Goal: Task Accomplishment & Management: Manage account settings

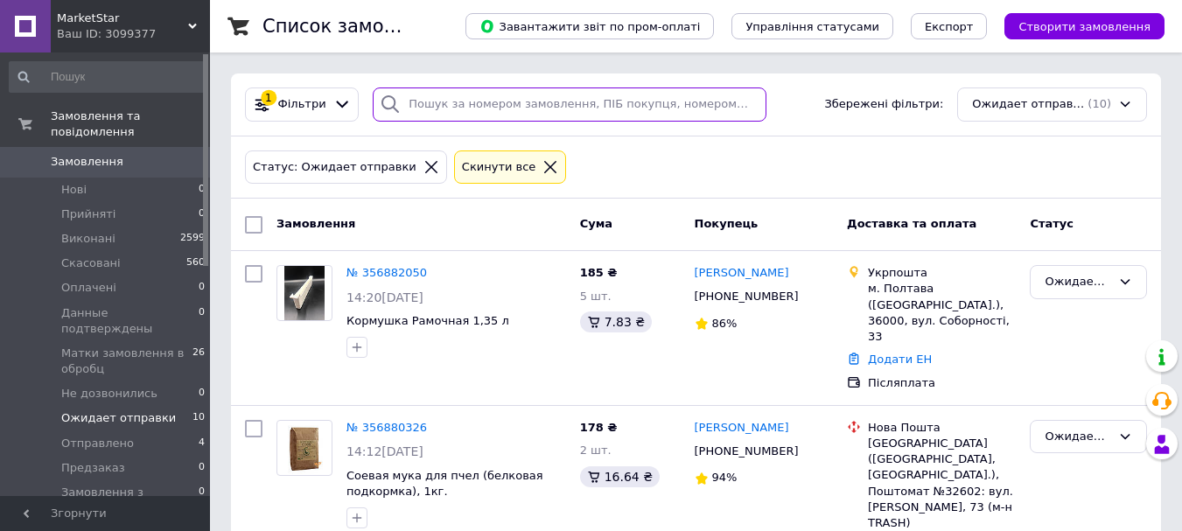
click at [650, 103] on input "search" at bounding box center [569, 105] width 393 height 34
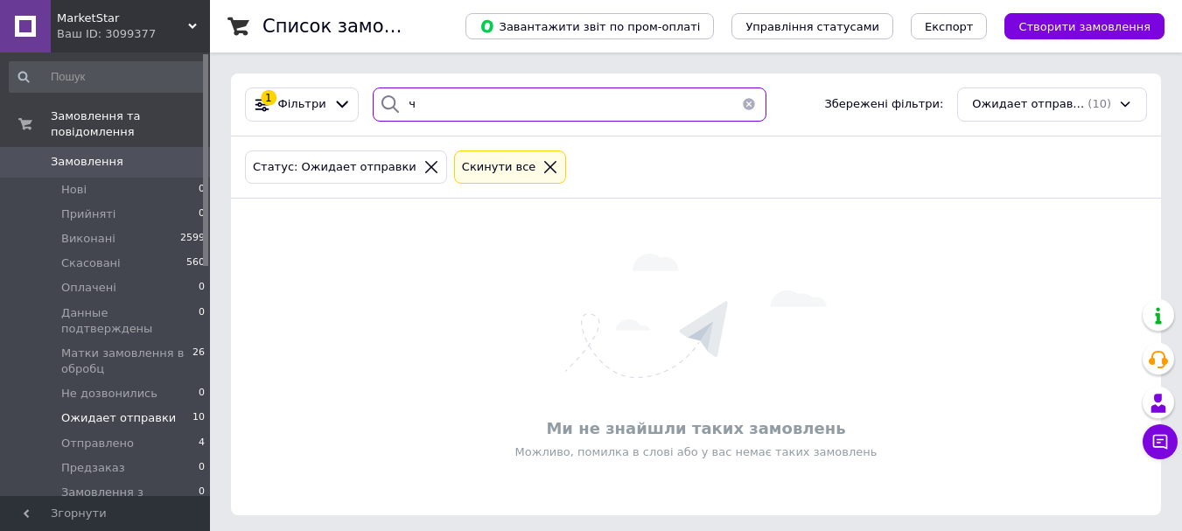
type input "ч"
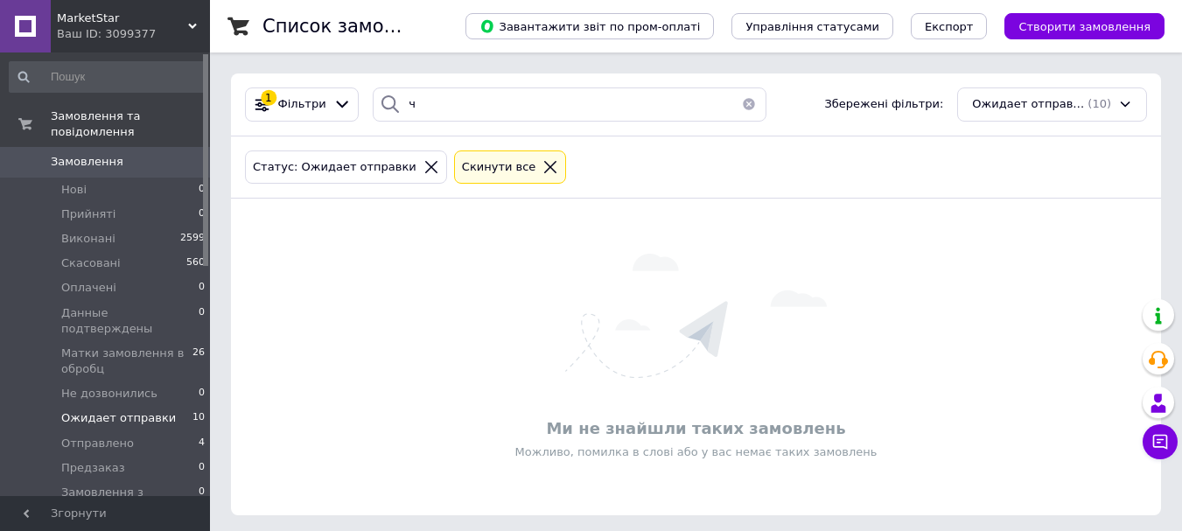
click at [424, 159] on icon at bounding box center [432, 167] width 16 height 16
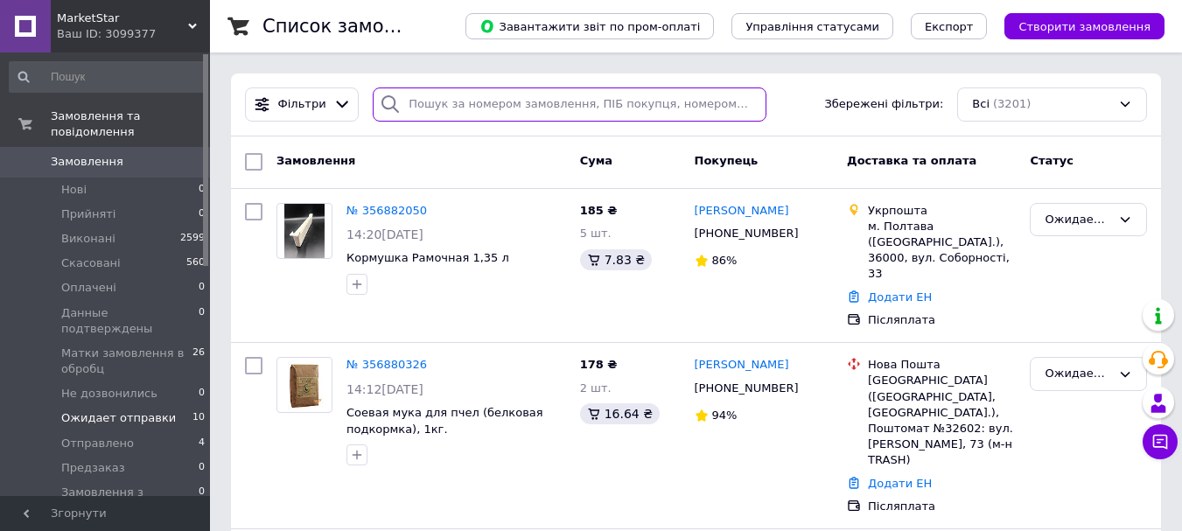
click at [462, 97] on input "search" at bounding box center [569, 105] width 393 height 34
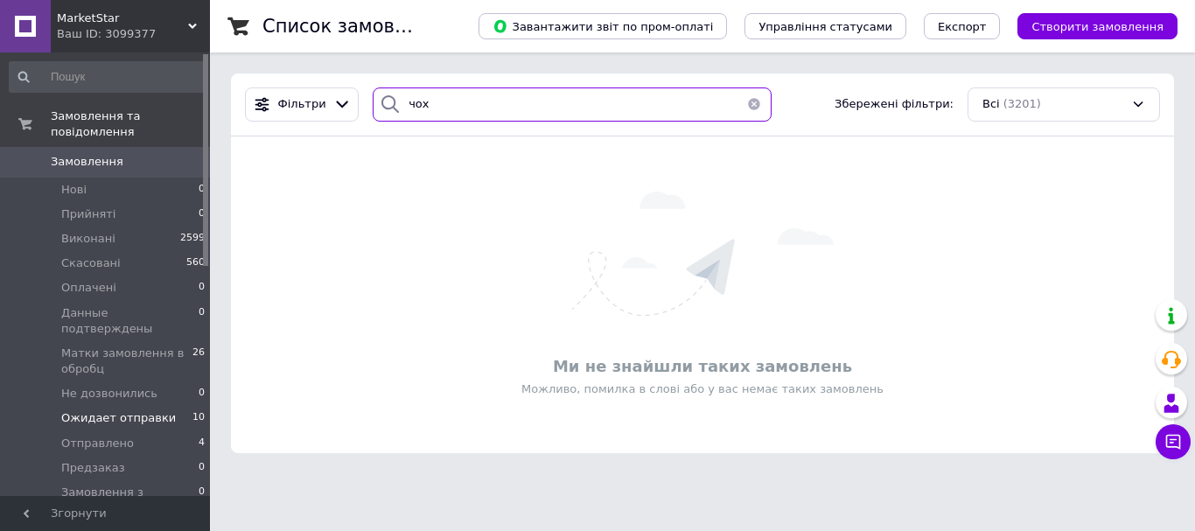
type input "чох"
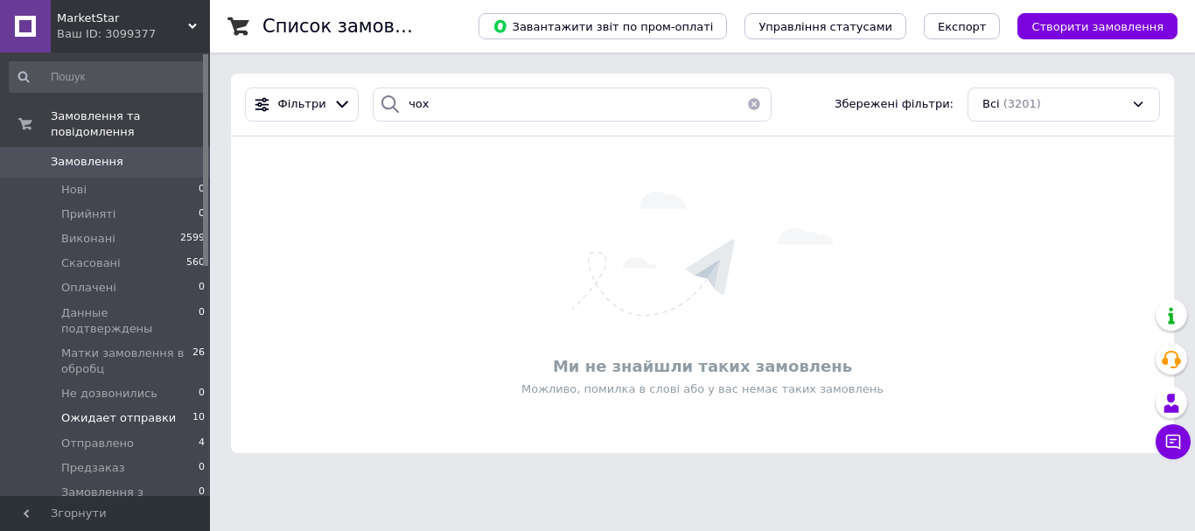
click at [137, 410] on span "Ожидает отправки" at bounding box center [118, 418] width 115 height 16
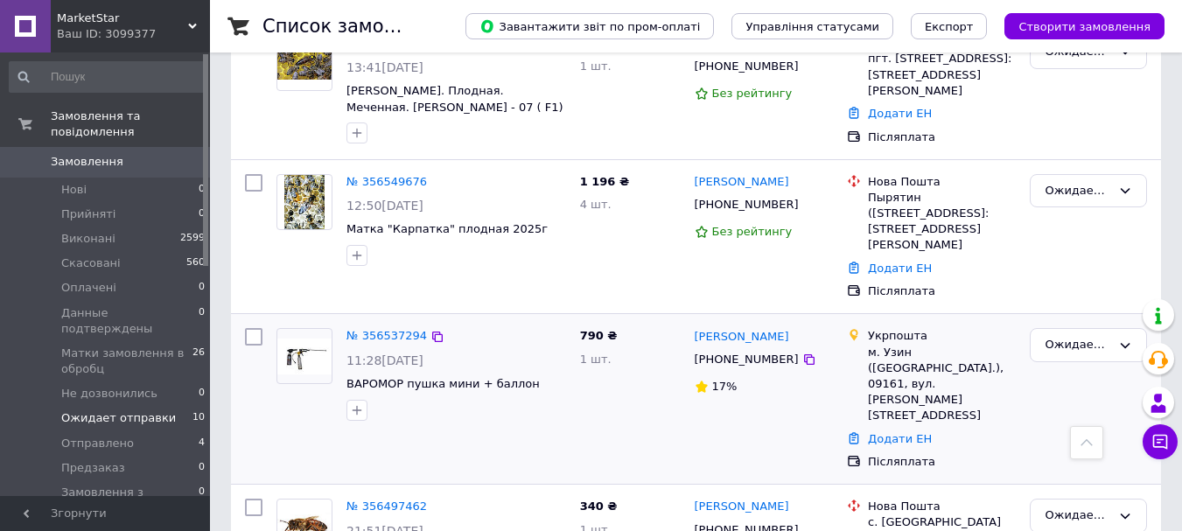
scroll to position [1138, 0]
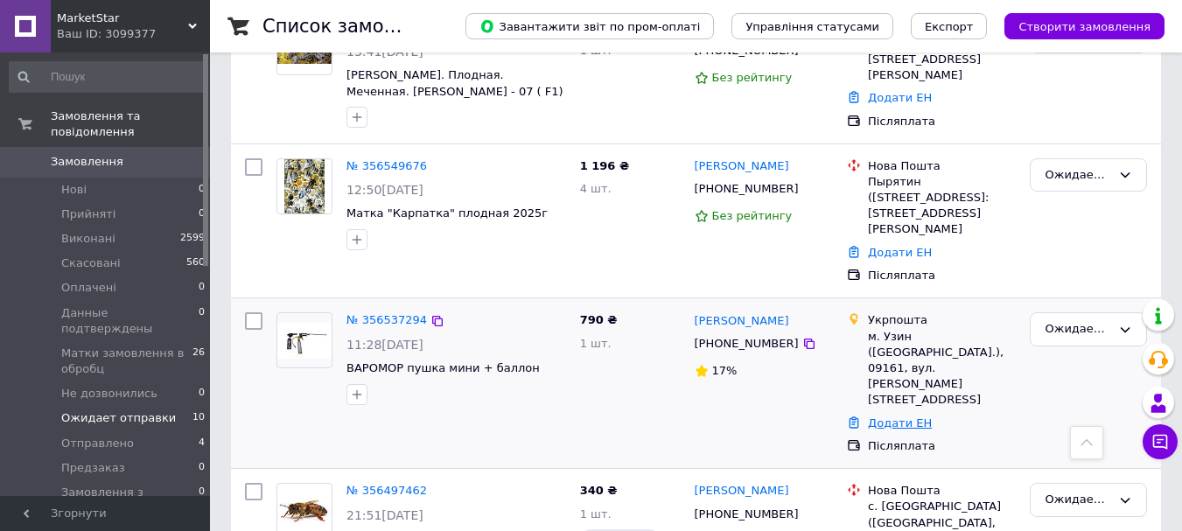
click at [881, 417] on link "Додати ЕН" at bounding box center [900, 423] width 64 height 13
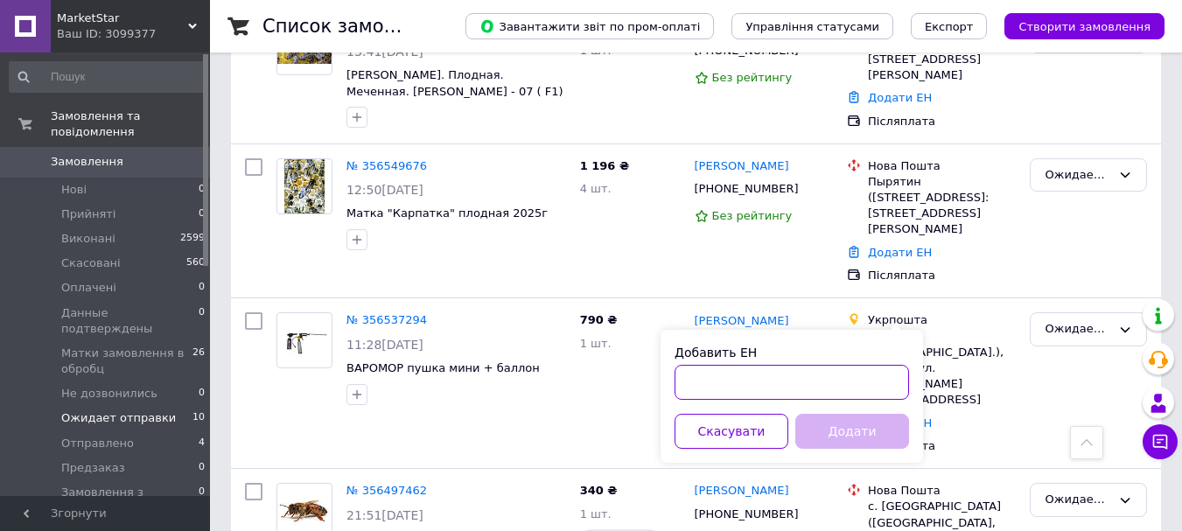
click at [747, 372] on input "Добавить ЕН" at bounding box center [792, 382] width 235 height 35
paste input "0503767855321"
type input "0503767855321"
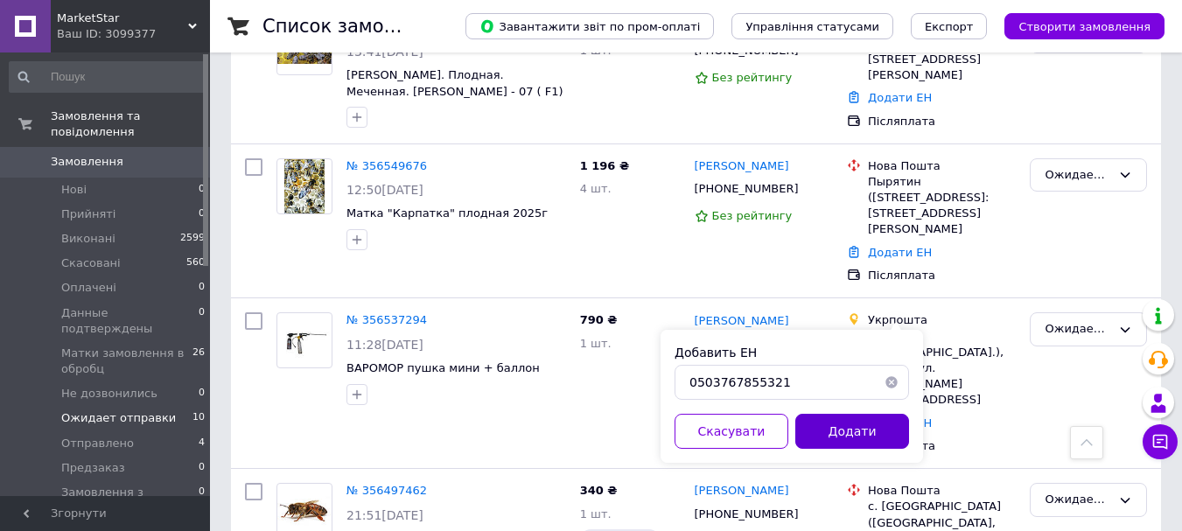
click at [863, 426] on button "Додати" at bounding box center [853, 431] width 114 height 35
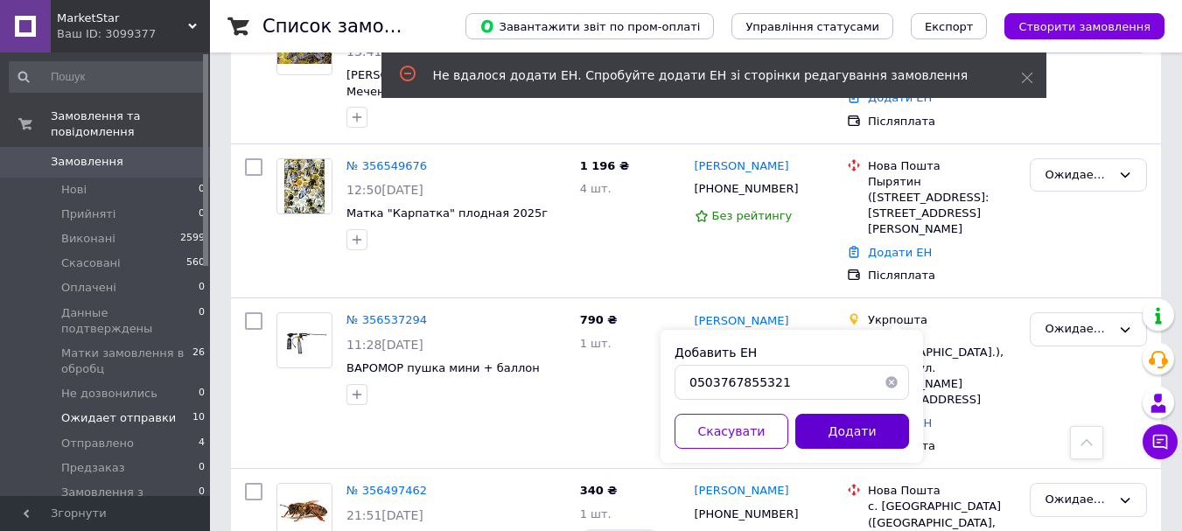
click at [883, 431] on button "Додати" at bounding box center [853, 431] width 114 height 35
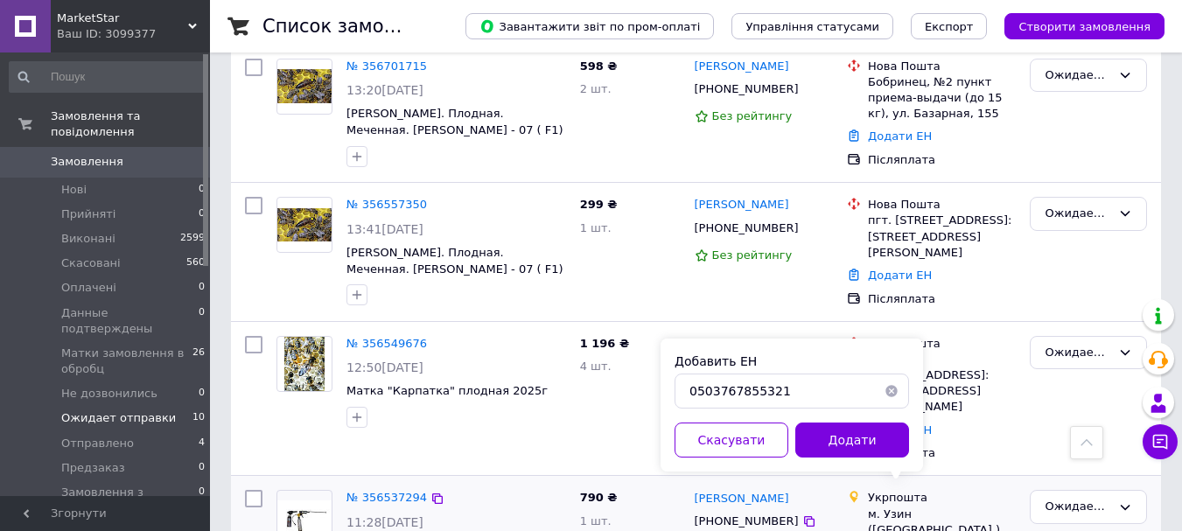
scroll to position [1140, 0]
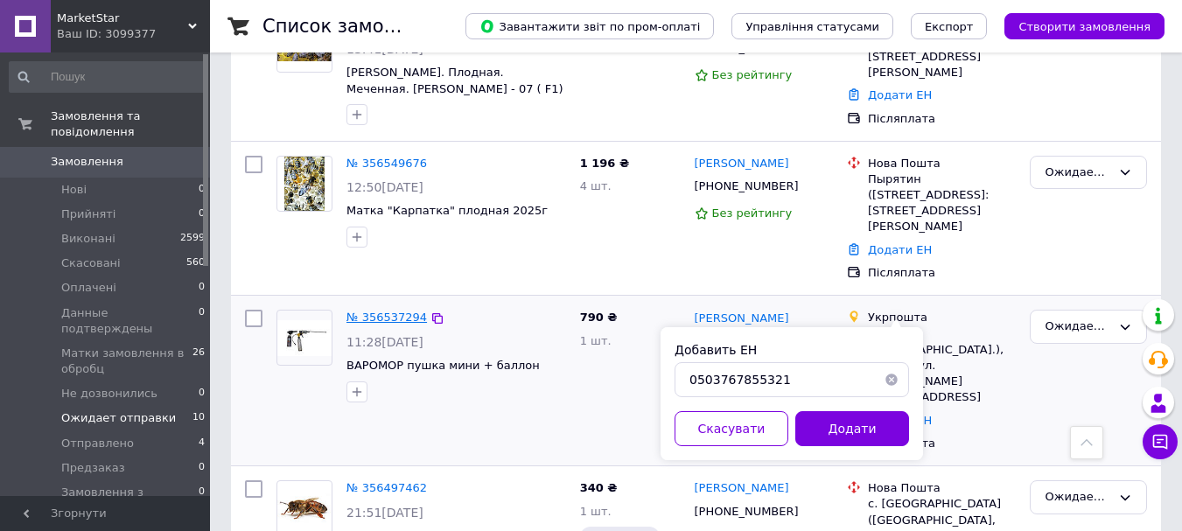
click at [402, 311] on link "№ 356537294" at bounding box center [387, 317] width 81 height 13
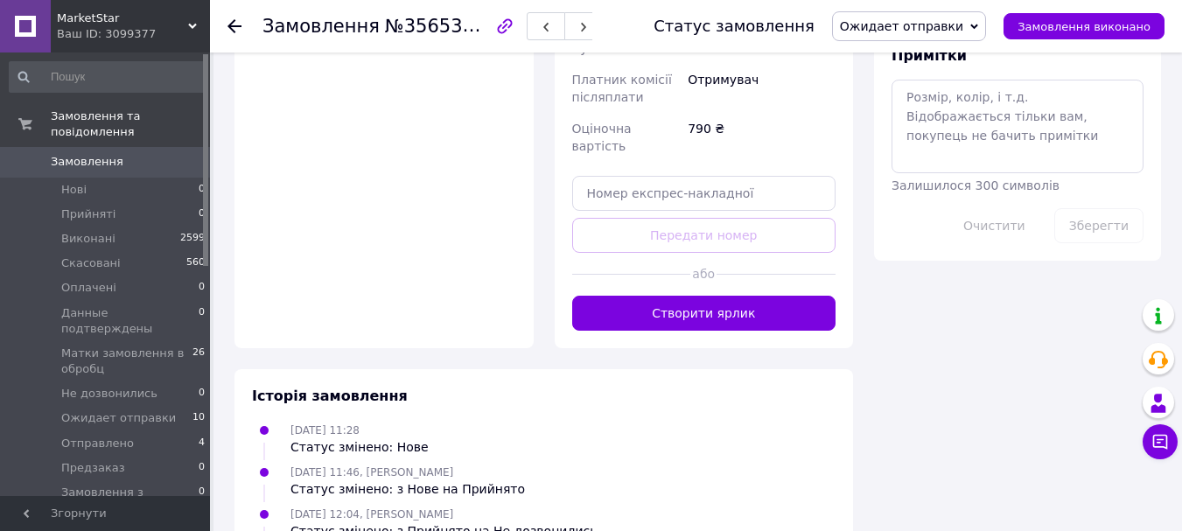
scroll to position [875, 0]
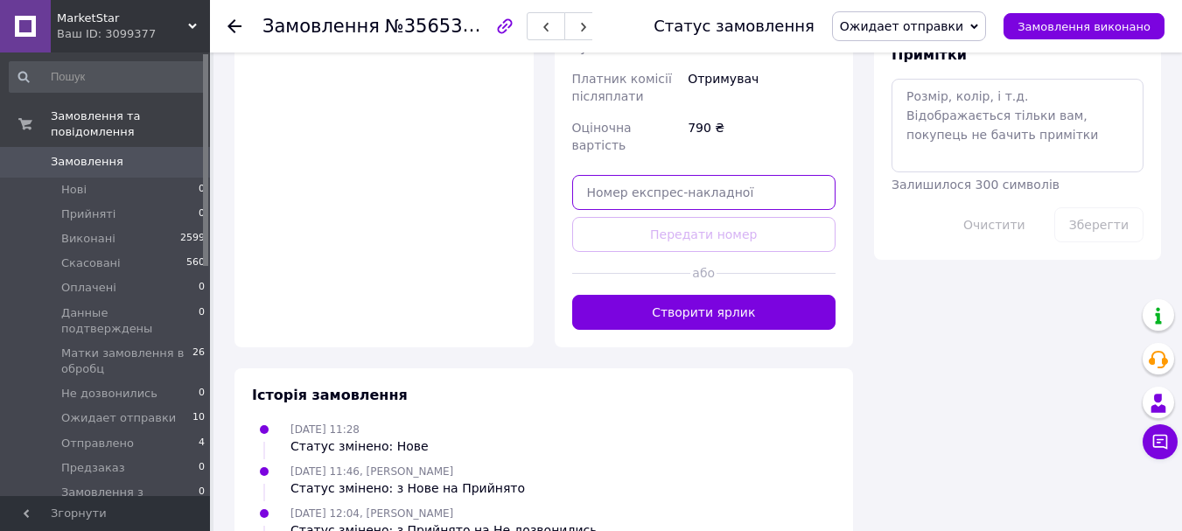
click at [695, 175] on input "text" at bounding box center [704, 192] width 264 height 35
paste input "0503767855321"
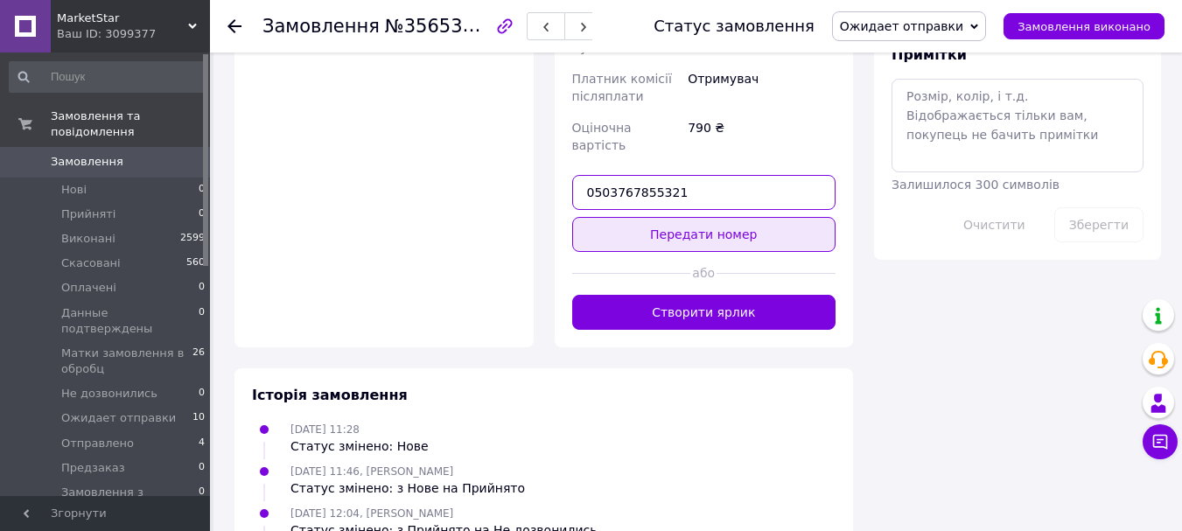
type input "0503767855321"
click at [706, 217] on button "Передати номер" at bounding box center [704, 234] width 264 height 35
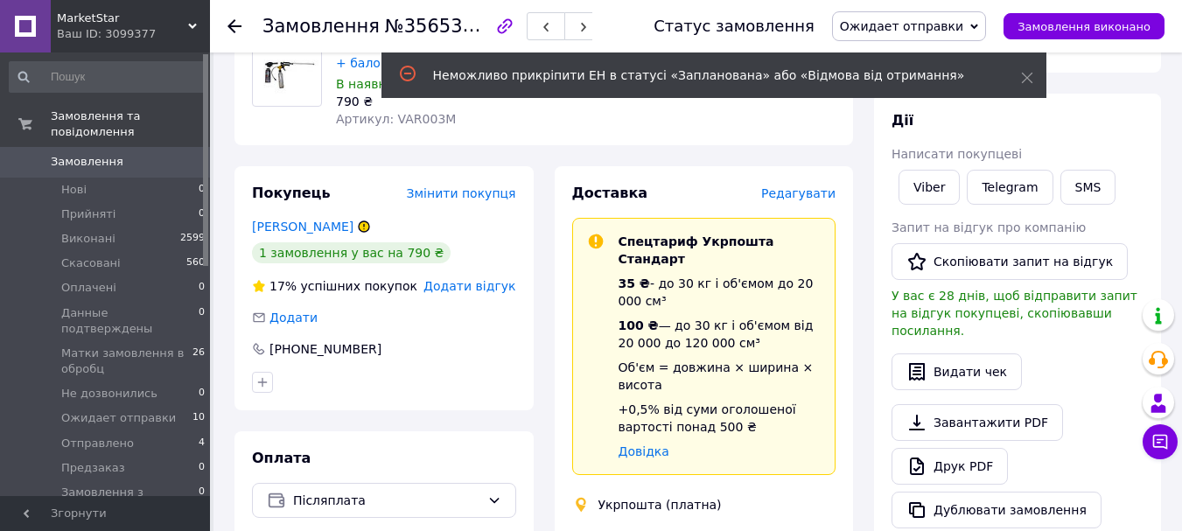
scroll to position [0, 0]
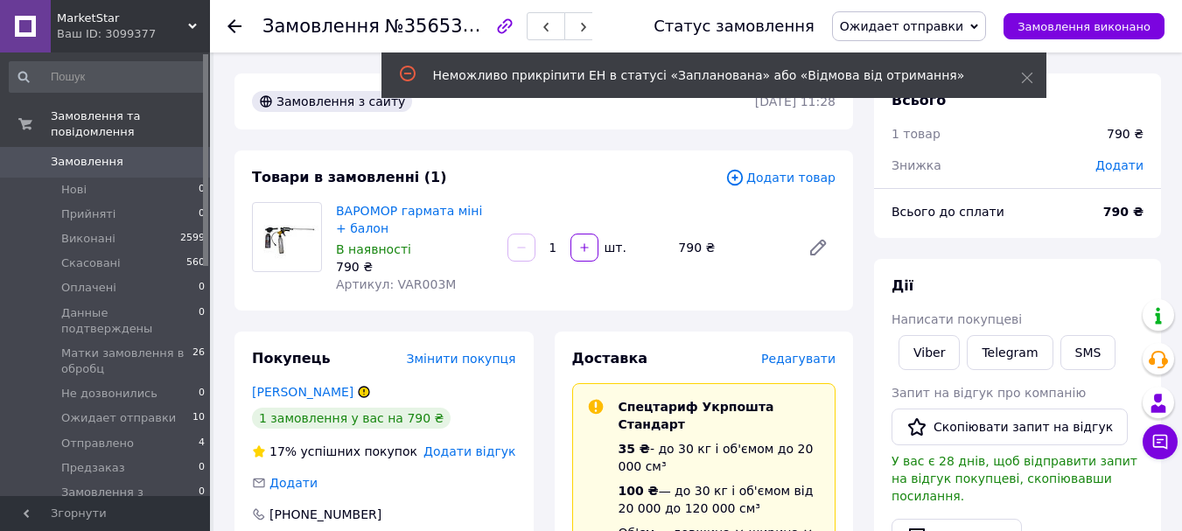
click at [929, 11] on span "Ожидает отправки" at bounding box center [909, 26] width 154 height 30
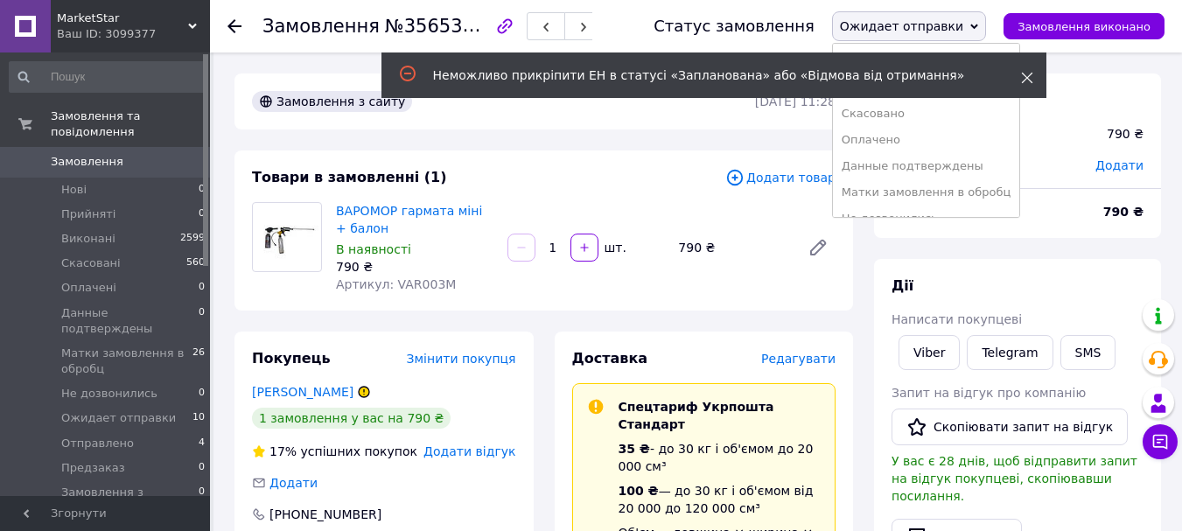
click at [1025, 81] on icon at bounding box center [1027, 78] width 12 height 12
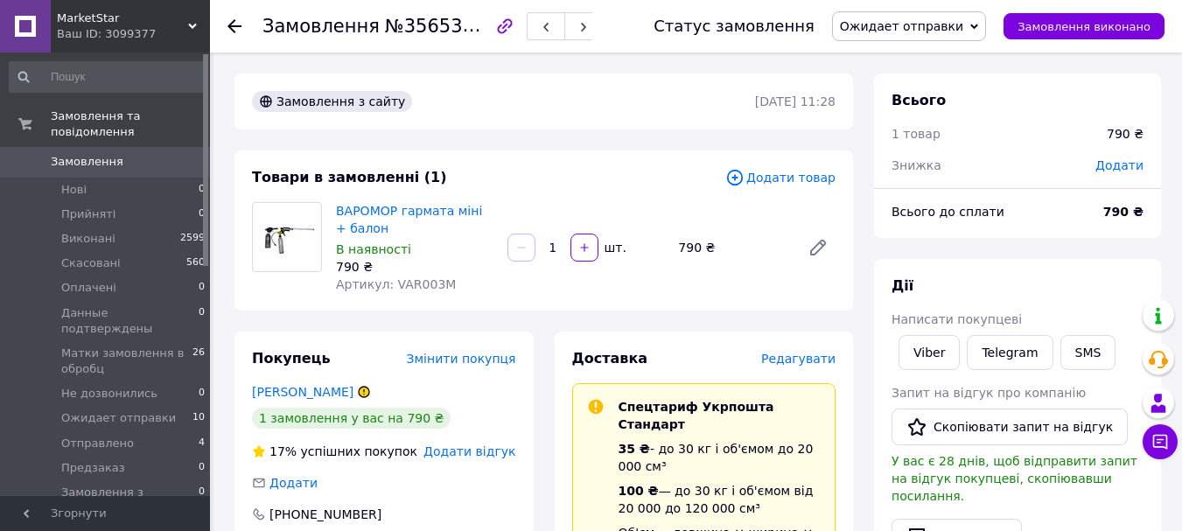
click at [985, 34] on span "Ожидает отправки" at bounding box center [909, 26] width 154 height 30
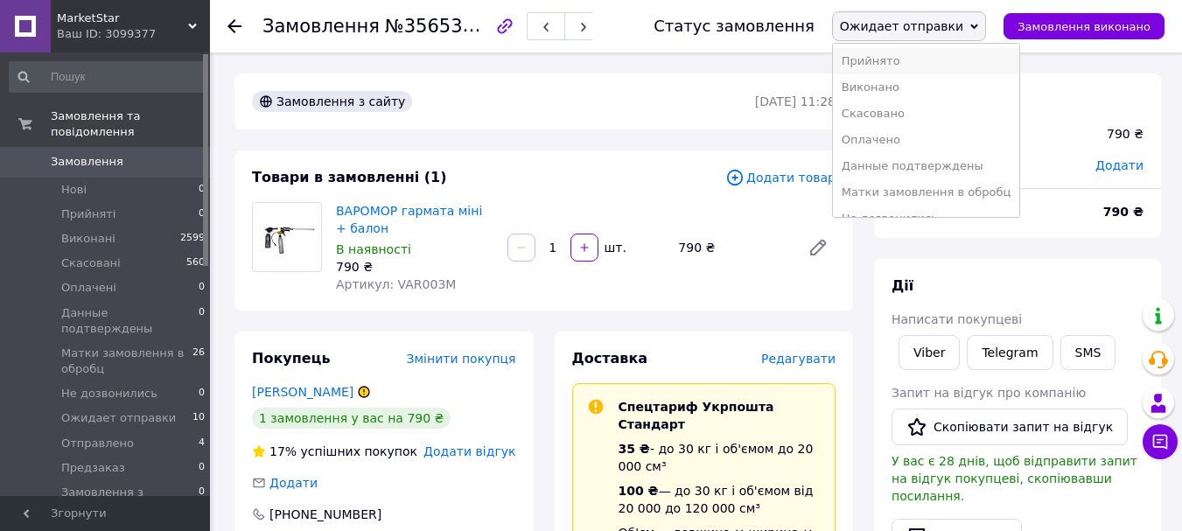
click at [930, 60] on li "Прийнято" at bounding box center [926, 61] width 187 height 26
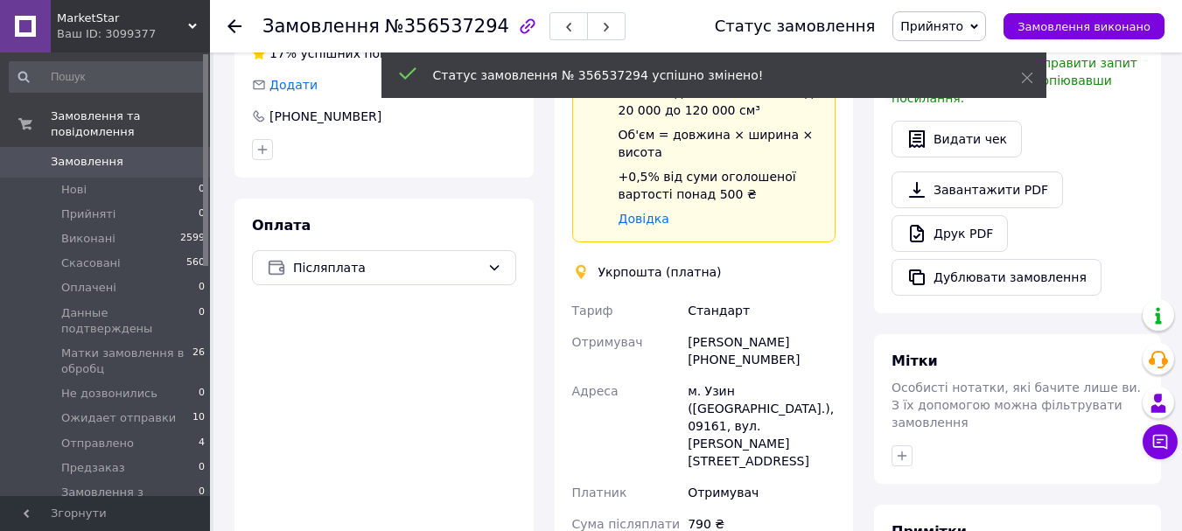
scroll to position [613, 0]
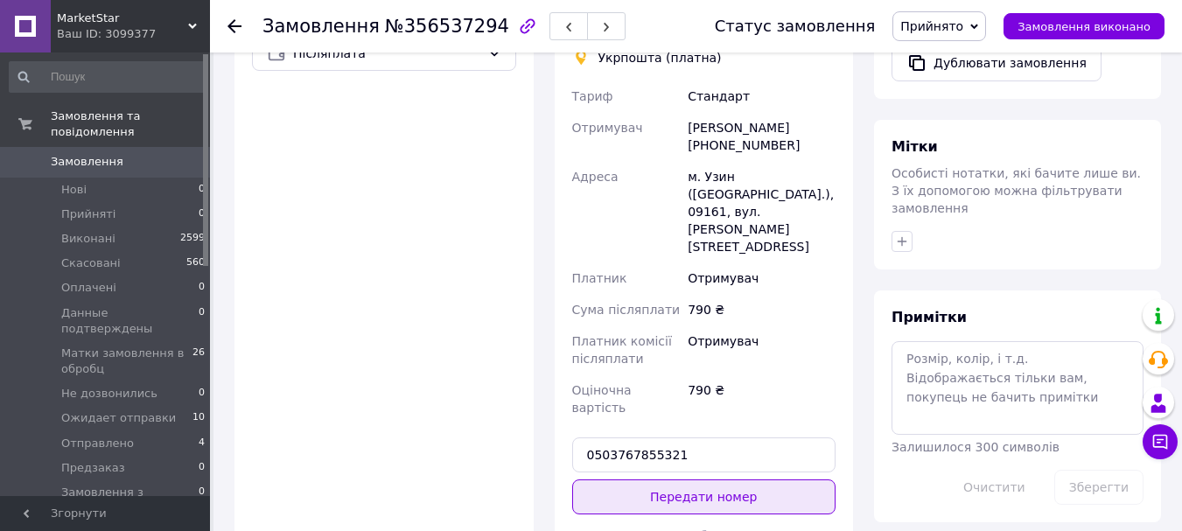
click at [719, 480] on button "Передати номер" at bounding box center [704, 497] width 264 height 35
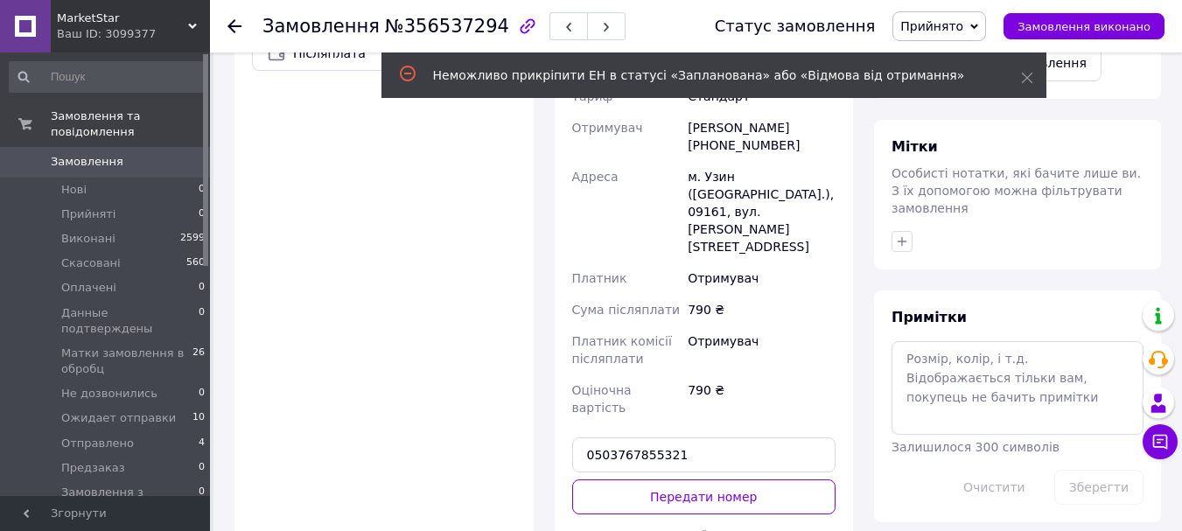
click at [966, 35] on span "Прийнято" at bounding box center [940, 26] width 94 height 30
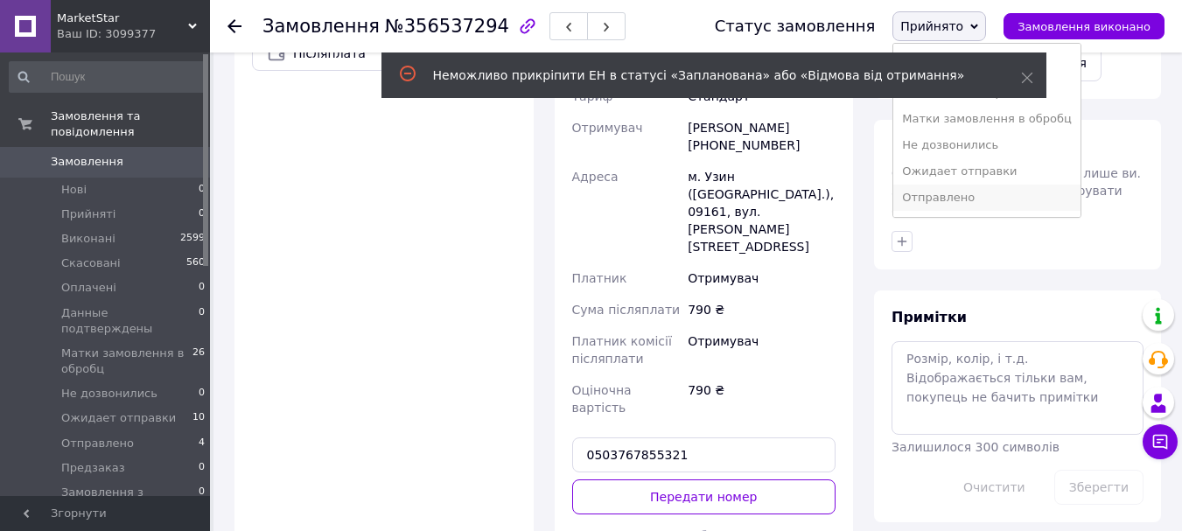
scroll to position [72, 0]
click at [969, 150] on li "Ожидает отправки" at bounding box center [987, 147] width 187 height 26
